Goal: Transaction & Acquisition: Subscribe to service/newsletter

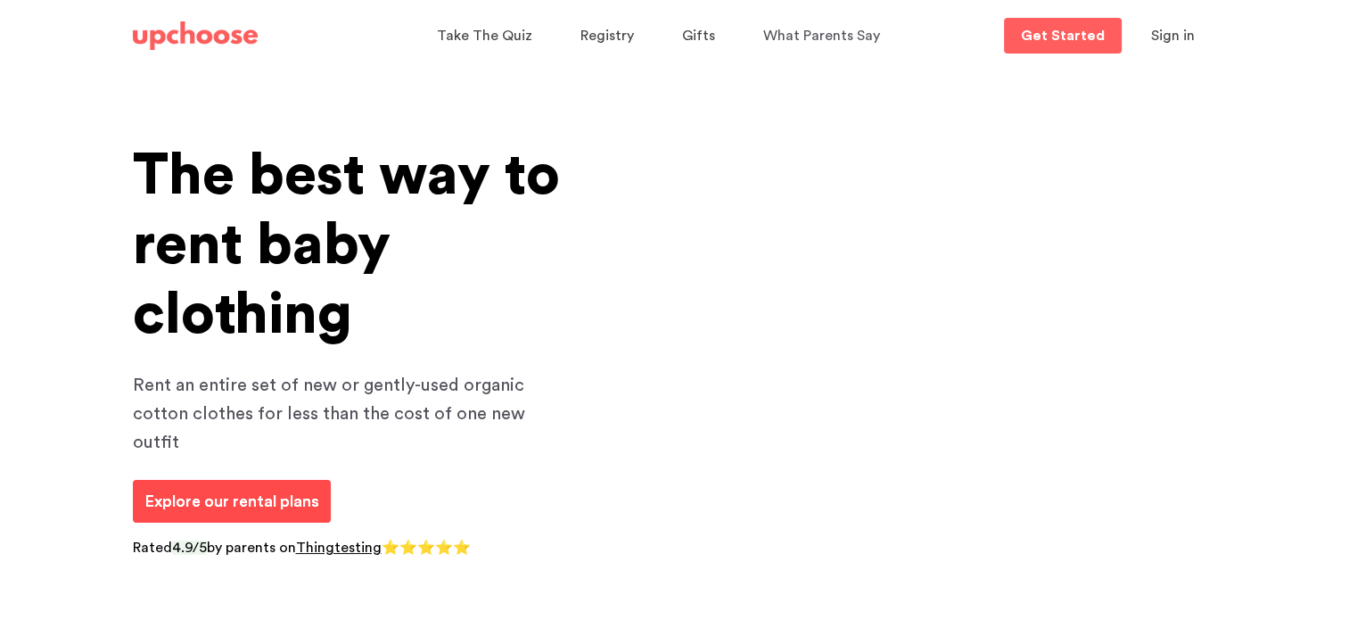
click at [282, 489] on p "Explore our rental plans" at bounding box center [231, 501] width 175 height 24
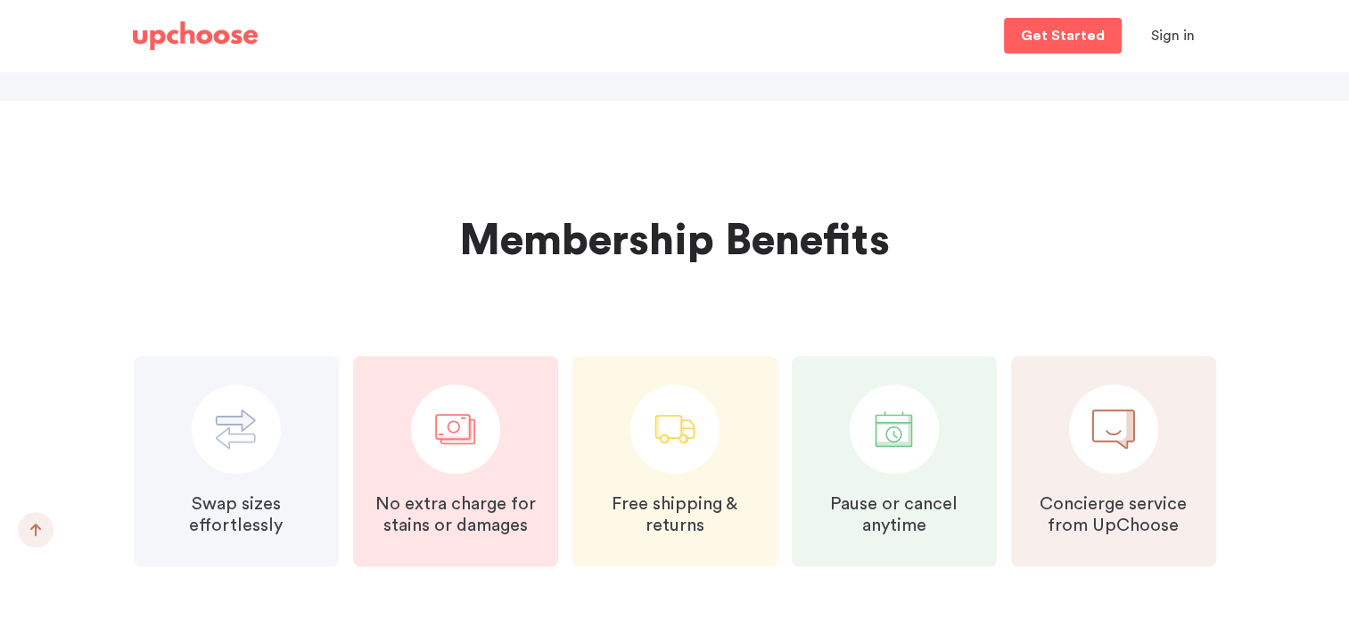
scroll to position [1515, 0]
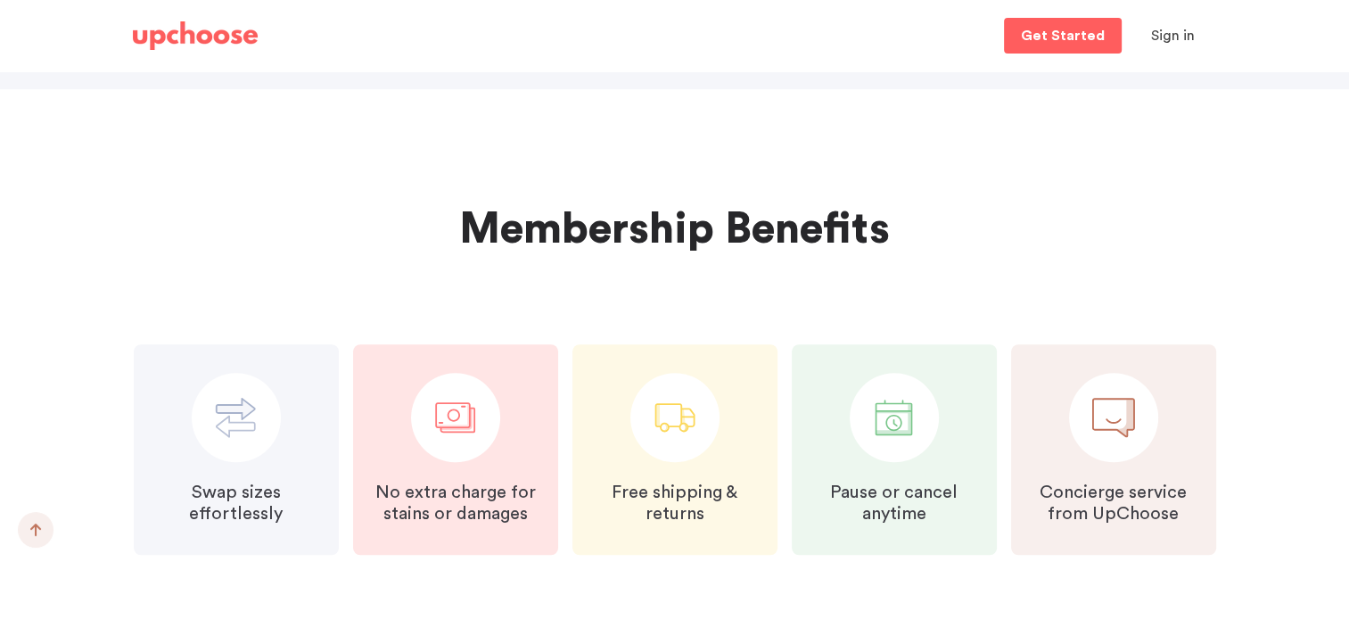
drag, startPoint x: 451, startPoint y: 456, endPoint x: 492, endPoint y: 481, distance: 48.0
drag, startPoint x: 492, startPoint y: 481, endPoint x: 82, endPoint y: 185, distance: 505.7
click at [82, 185] on section "Membership Benefits Swap sizes effortlessly No extra charge for stains or damag…" at bounding box center [674, 390] width 1349 height 603
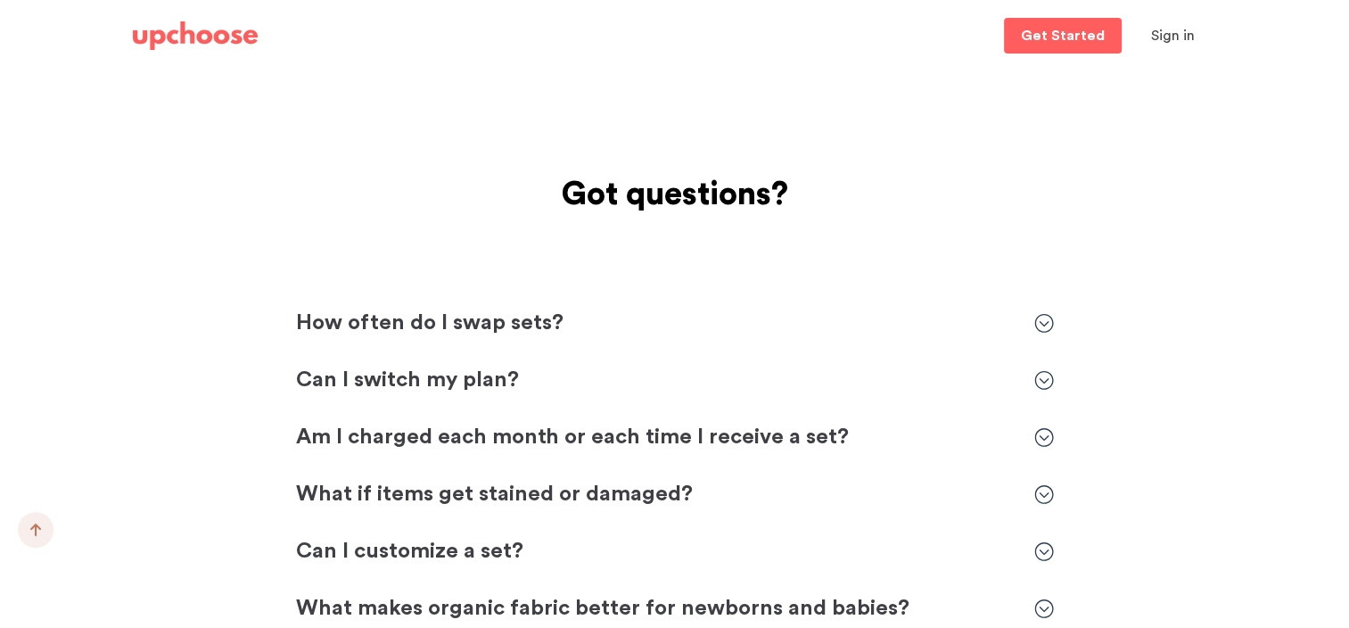
scroll to position [3833, 0]
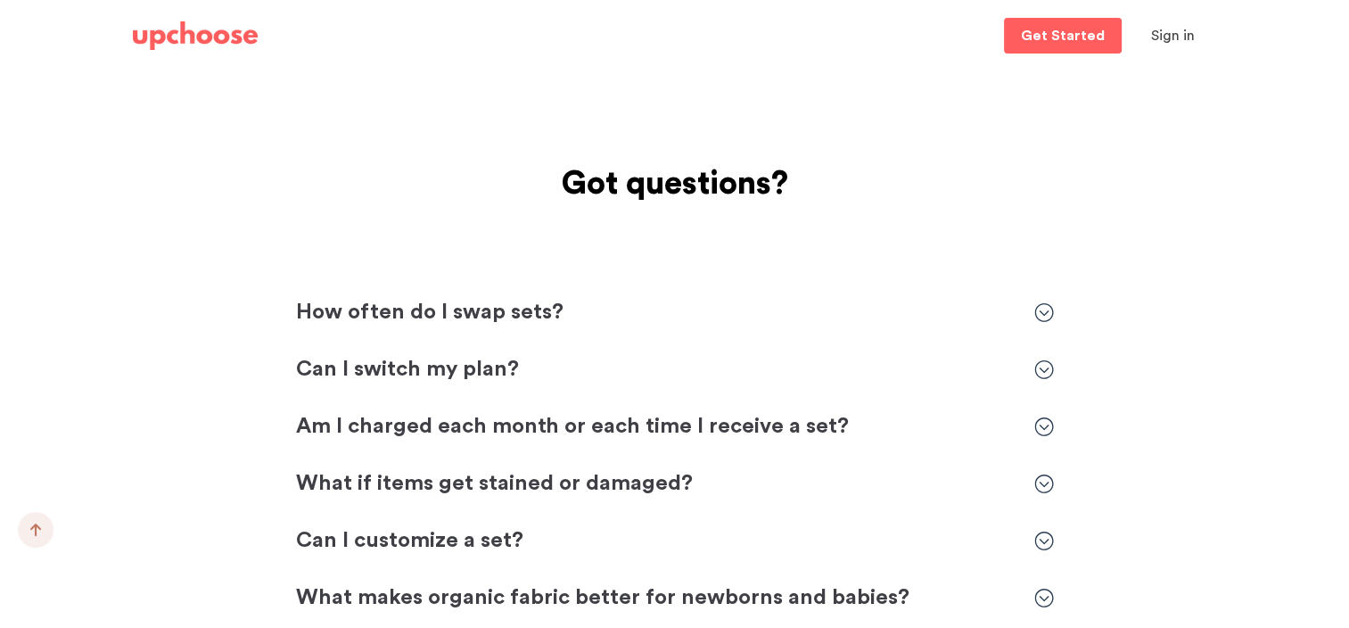
click at [474, 307] on p "How often do I swap sets?" at bounding box center [656, 313] width 720 height 29
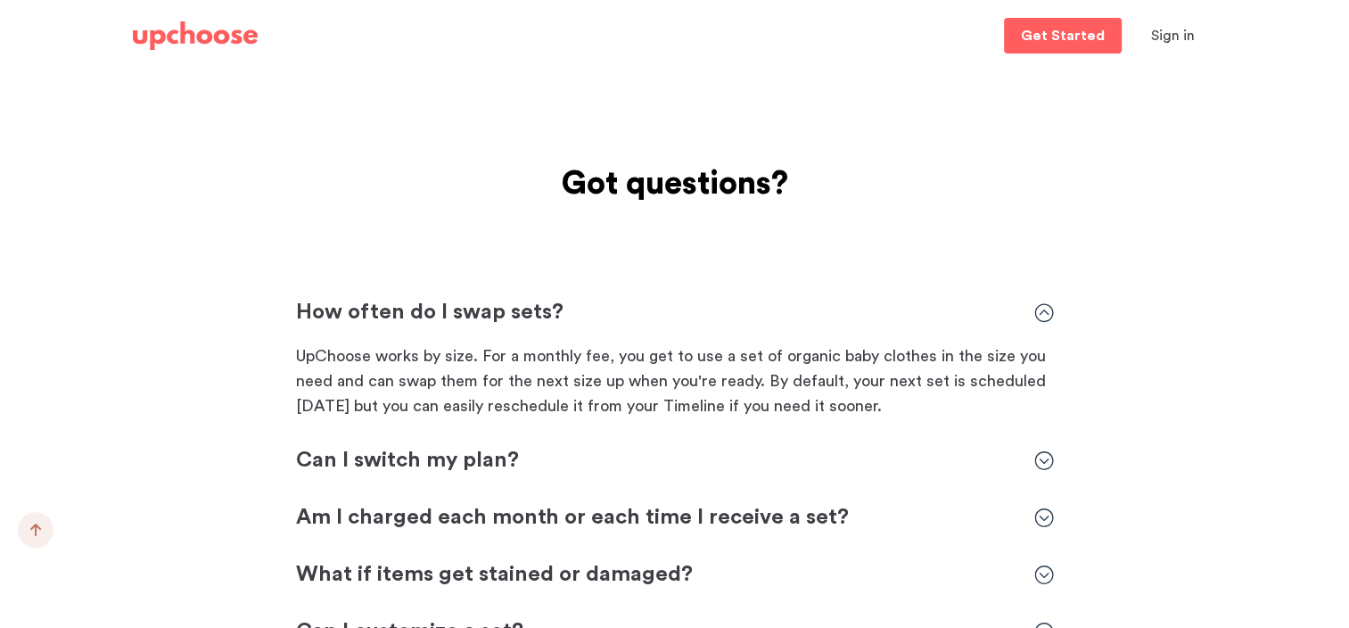
click at [477, 305] on p "How often do I swap sets?" at bounding box center [656, 313] width 720 height 29
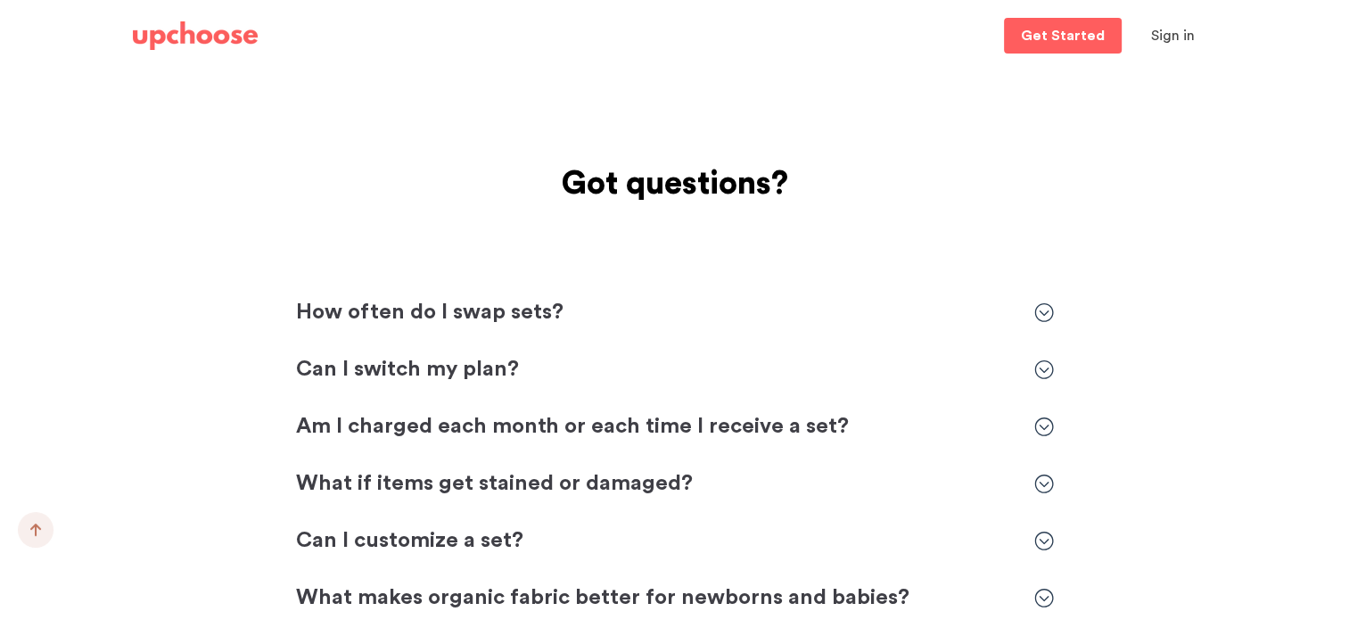
click at [789, 332] on div "How often do I swap sets? How often do I swap sets? UpChoose works by size. For…" at bounding box center [675, 455] width 758 height 313
click at [817, 296] on div "Got questions? Got questions? How often do I swap sets? How often do I swap set…" at bounding box center [674, 384] width 1127 height 456
click at [818, 305] on p "How often do I swap sets?" at bounding box center [656, 313] width 720 height 29
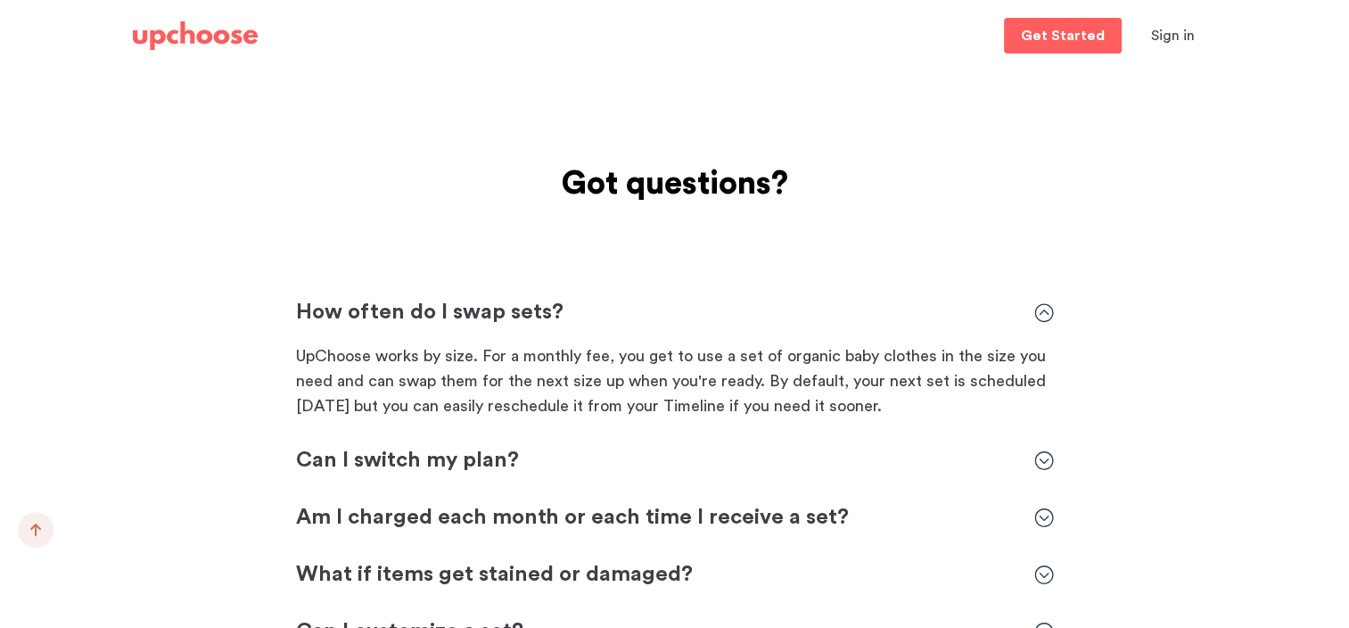
drag, startPoint x: 818, startPoint y: 307, endPoint x: 901, endPoint y: 135, distance: 191.0
click at [873, 185] on div "Got questions? Got questions? How often do I swap sets? How often do I swap set…" at bounding box center [674, 429] width 1127 height 546
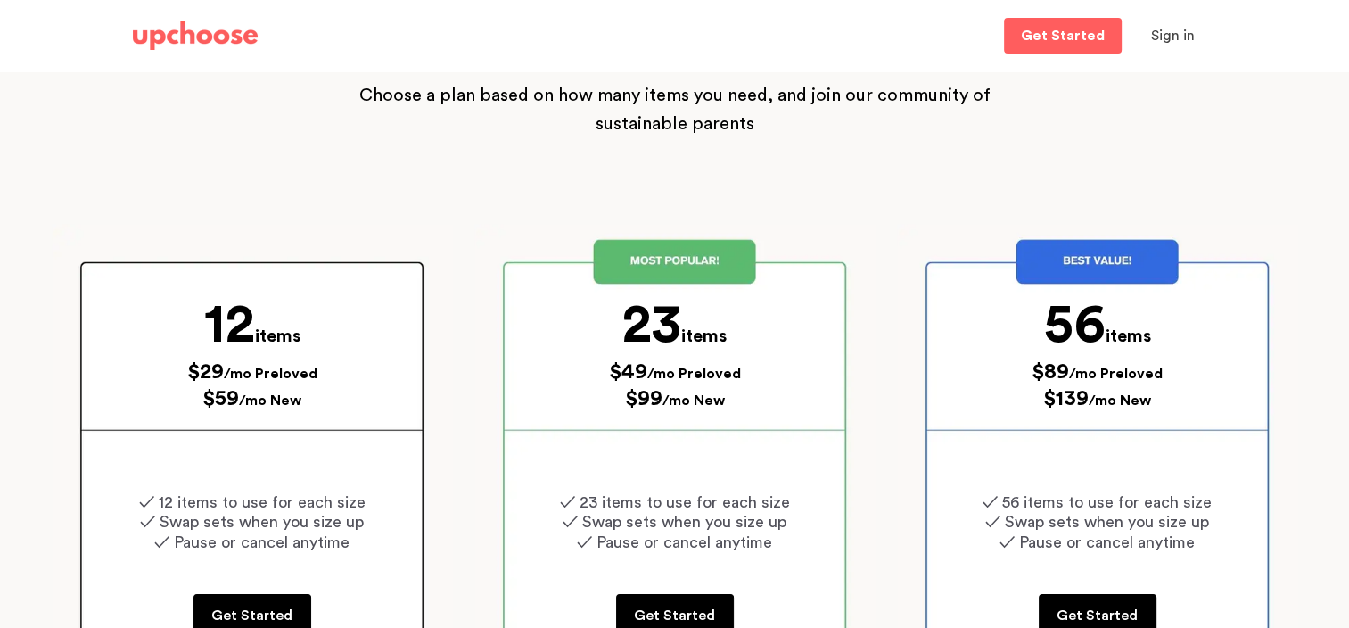
scroll to position [357, 0]
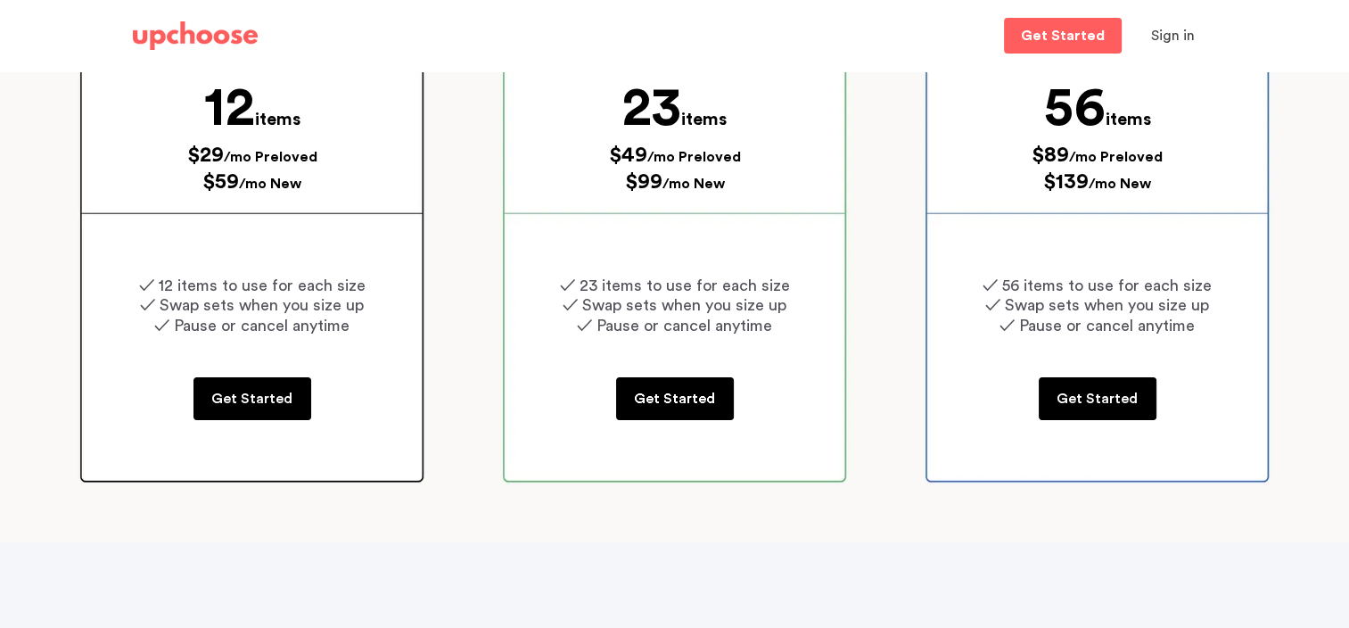
click at [681, 400] on p "Get Started" at bounding box center [674, 398] width 81 height 21
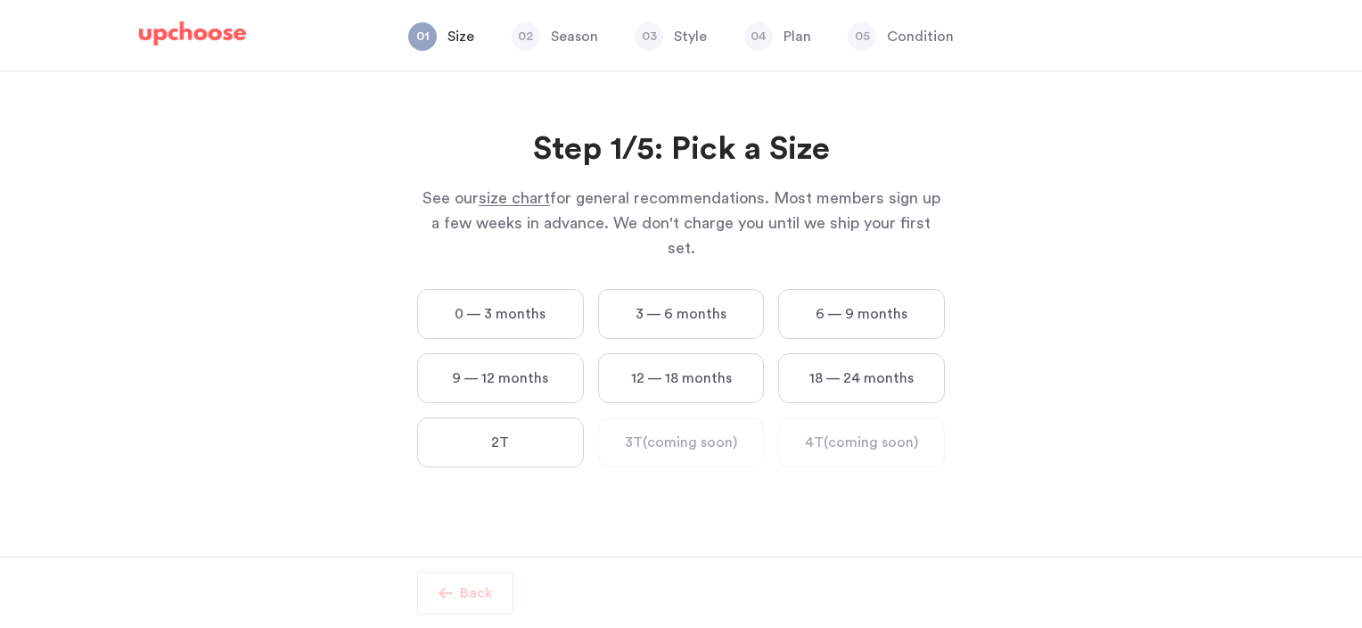
click at [852, 364] on label "18 — 24 months" at bounding box center [861, 378] width 167 height 50
click at [0, 0] on months "18 — 24 months" at bounding box center [0, 0] width 0 height 0
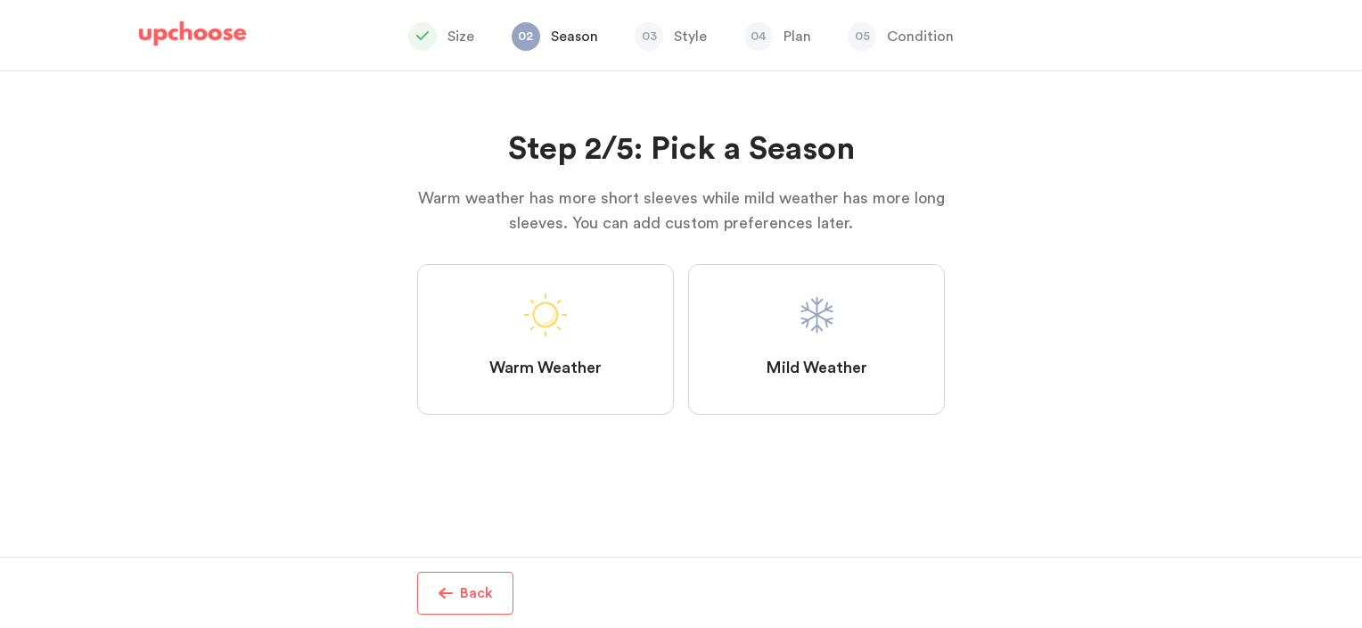
click at [833, 306] on span at bounding box center [816, 314] width 43 height 43
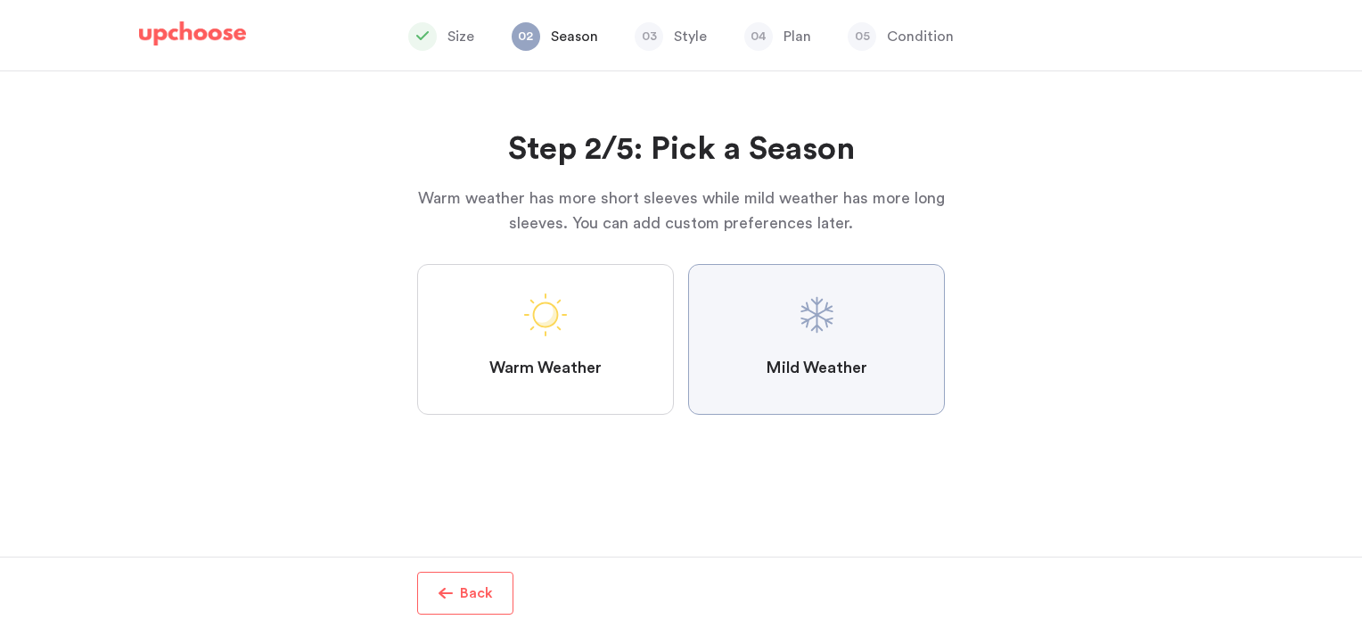
click at [0, 0] on Weather "Mild Weather" at bounding box center [0, 0] width 0 height 0
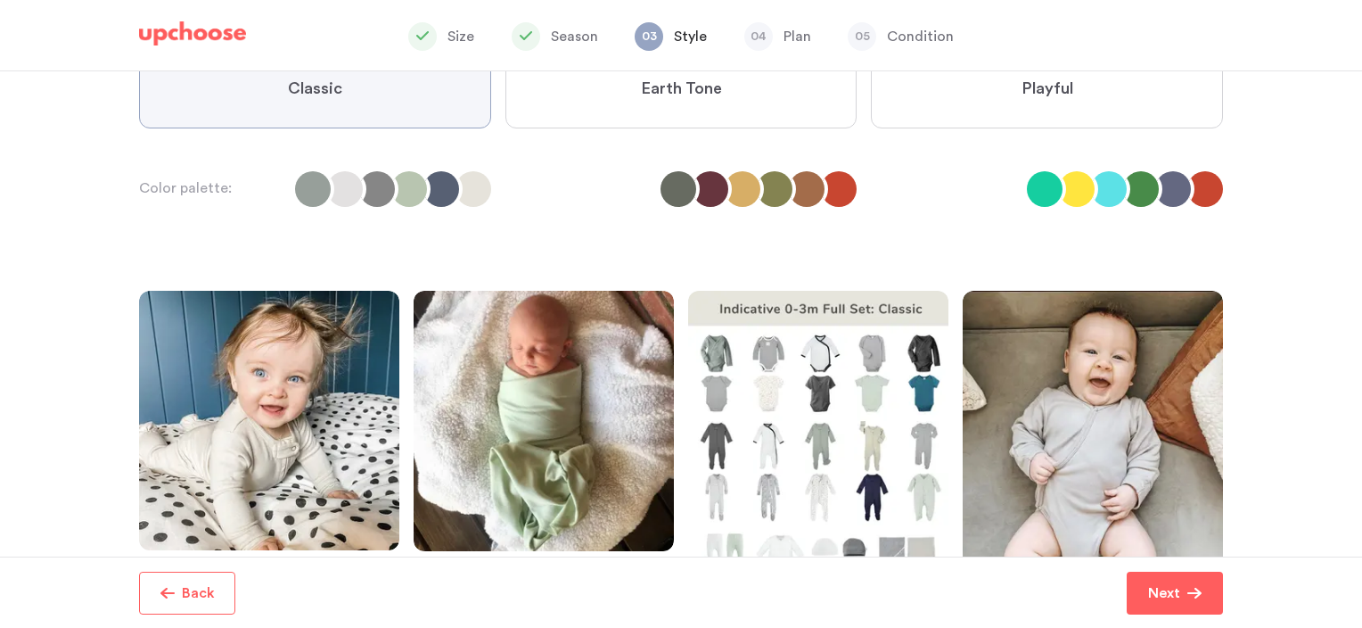
scroll to position [178, 0]
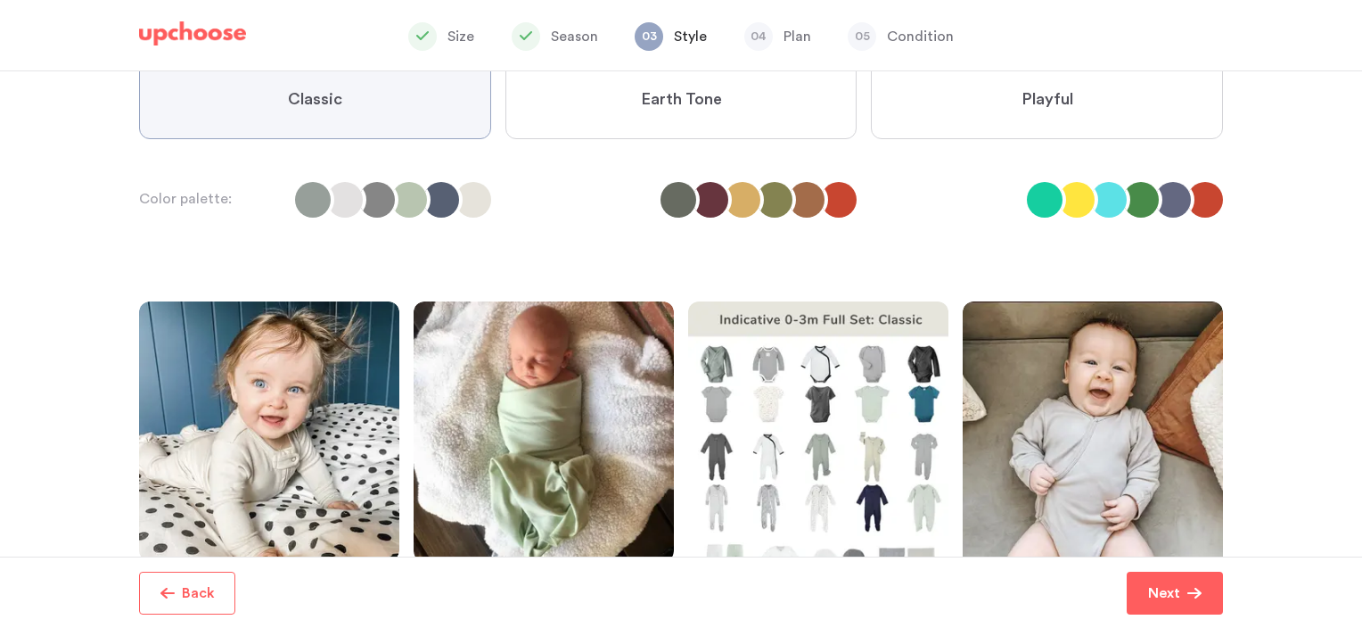
click at [385, 137] on label "Classic" at bounding box center [315, 100] width 352 height 78
click at [0, 0] on input "Classic" at bounding box center [0, 0] width 0 height 0
click at [385, 119] on label "Classic" at bounding box center [315, 100] width 352 height 78
click at [0, 0] on input "Classic" at bounding box center [0, 0] width 0 height 0
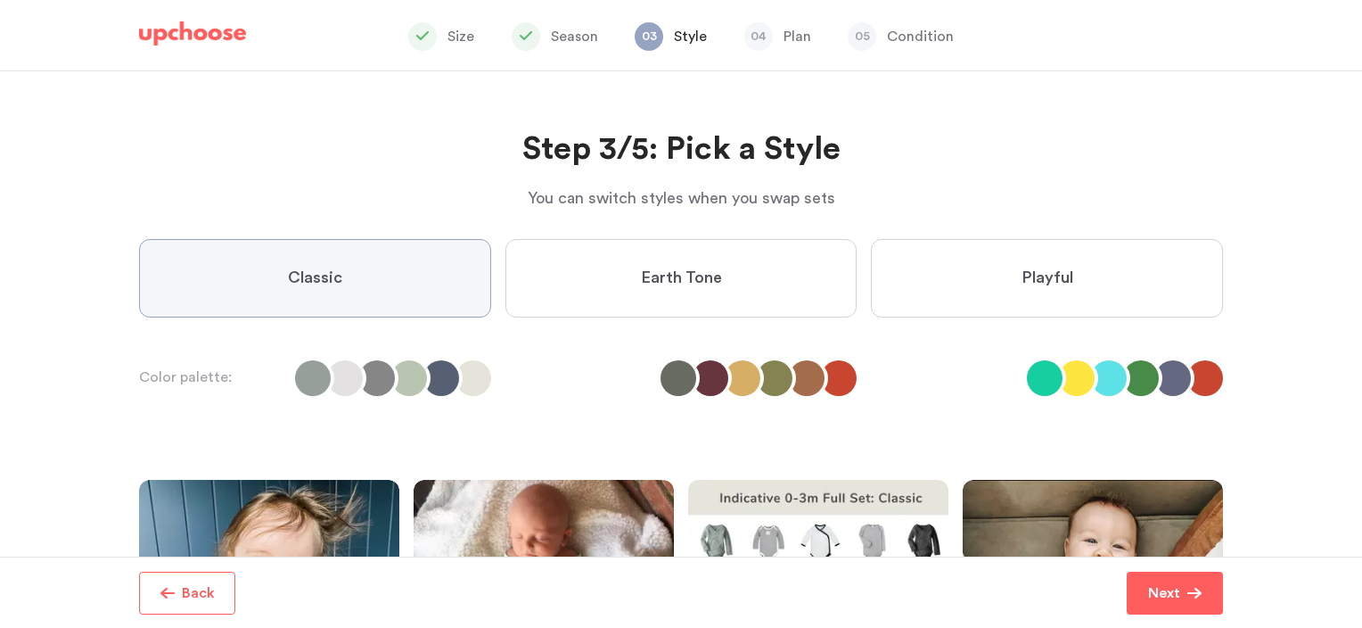
scroll to position [0, 0]
